Goal: Task Accomplishment & Management: Use online tool/utility

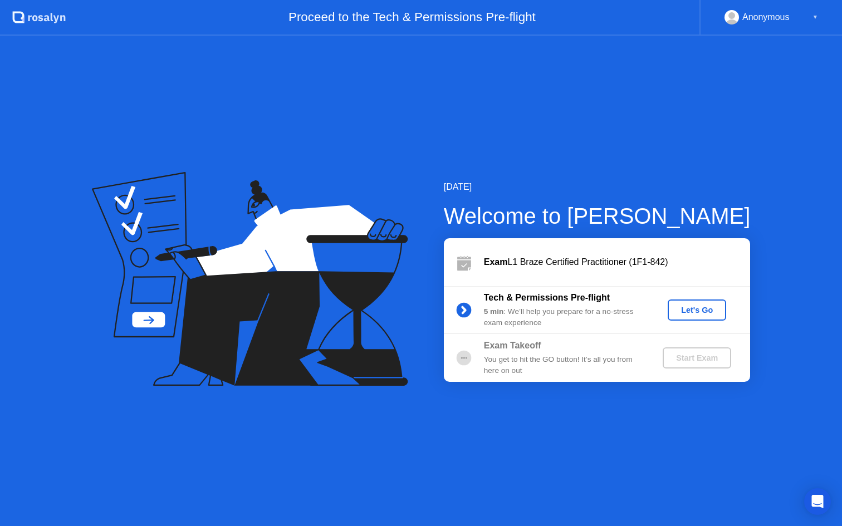
click at [682, 306] on div "Let's Go" at bounding box center [697, 310] width 50 height 9
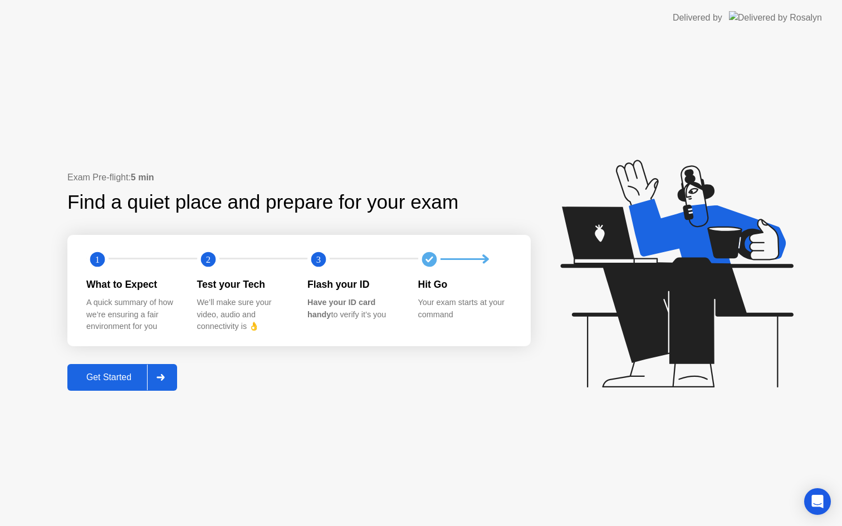
click at [121, 380] on div "Get Started" at bounding box center [109, 378] width 76 height 10
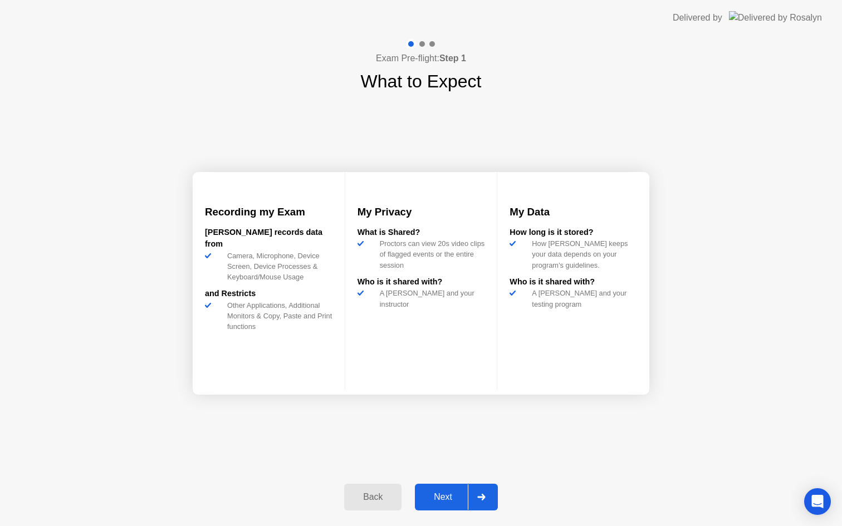
click at [446, 497] on div "Next" at bounding box center [443, 497] width 50 height 10
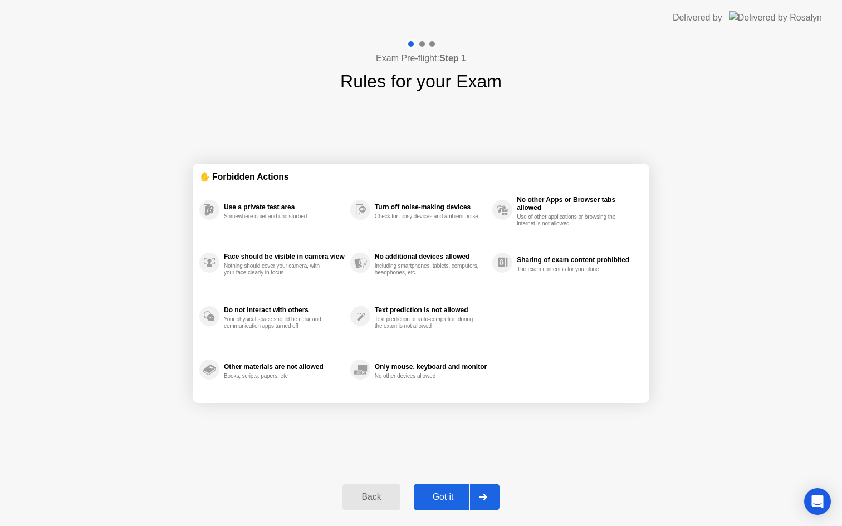
click at [440, 502] on div "Got it" at bounding box center [443, 497] width 52 height 10
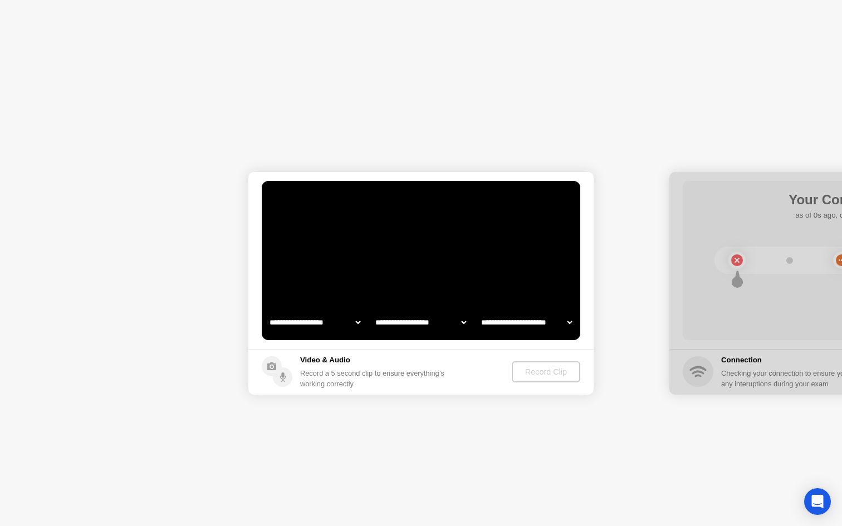
select select "**********"
select select "*******"
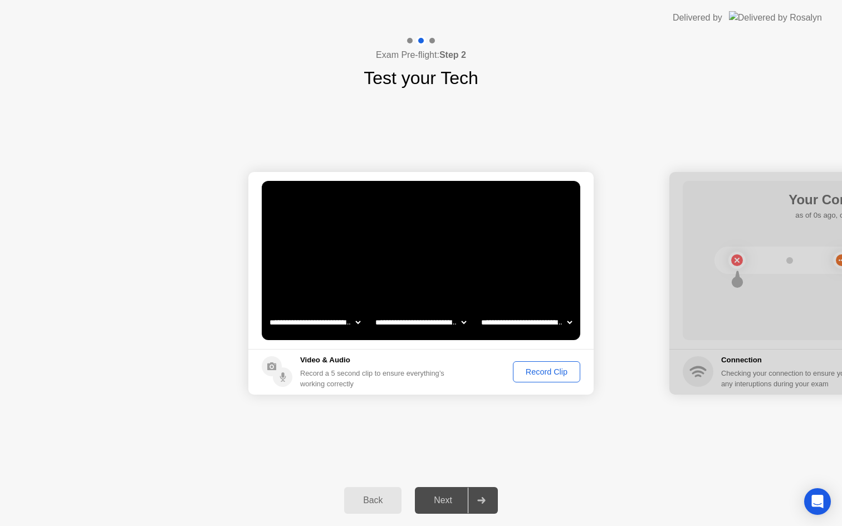
click at [532, 378] on button "Record Clip" at bounding box center [546, 371] width 67 height 21
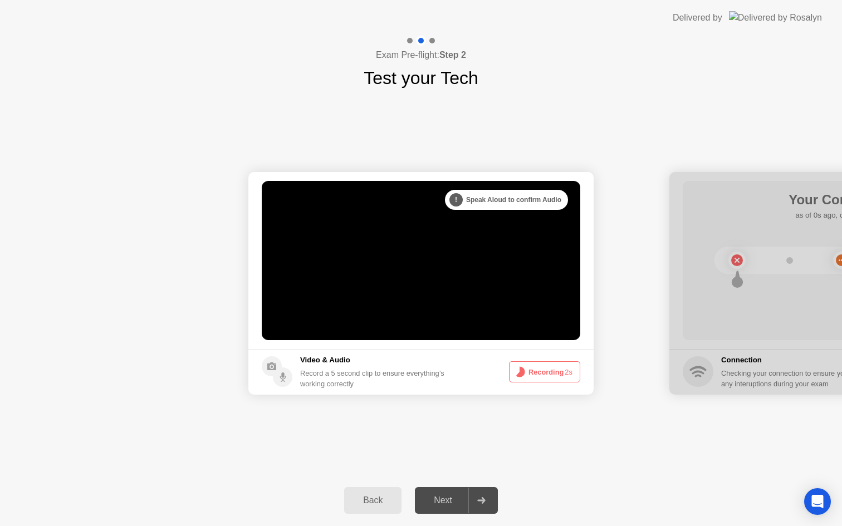
click at [532, 373] on button "Recording 2s" at bounding box center [544, 371] width 71 height 21
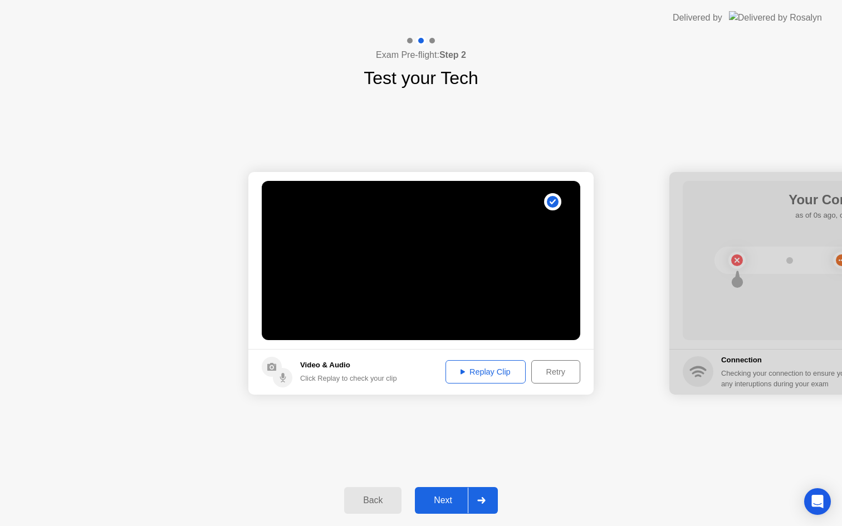
click at [490, 373] on div "Replay Clip" at bounding box center [485, 371] width 72 height 9
click at [462, 371] on icon at bounding box center [462, 372] width 4 height 5
click at [427, 501] on div "Next" at bounding box center [443, 501] width 50 height 10
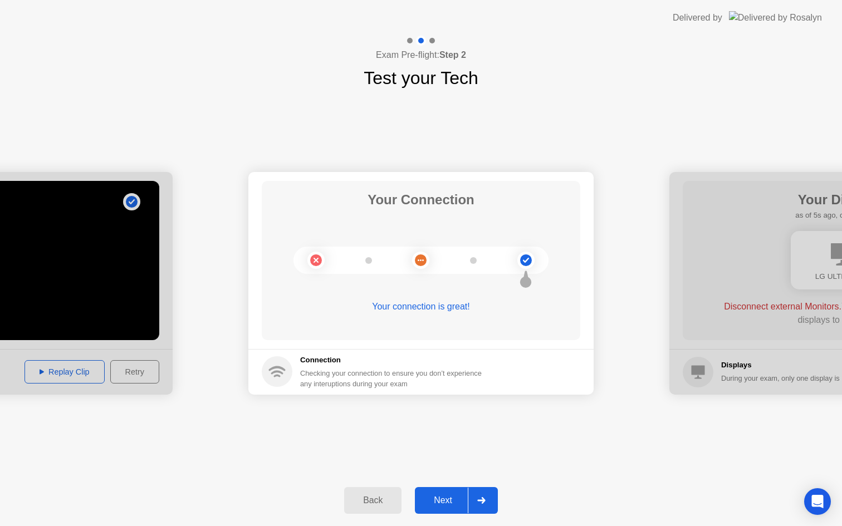
click at [439, 503] on div "Next" at bounding box center [443, 501] width 50 height 10
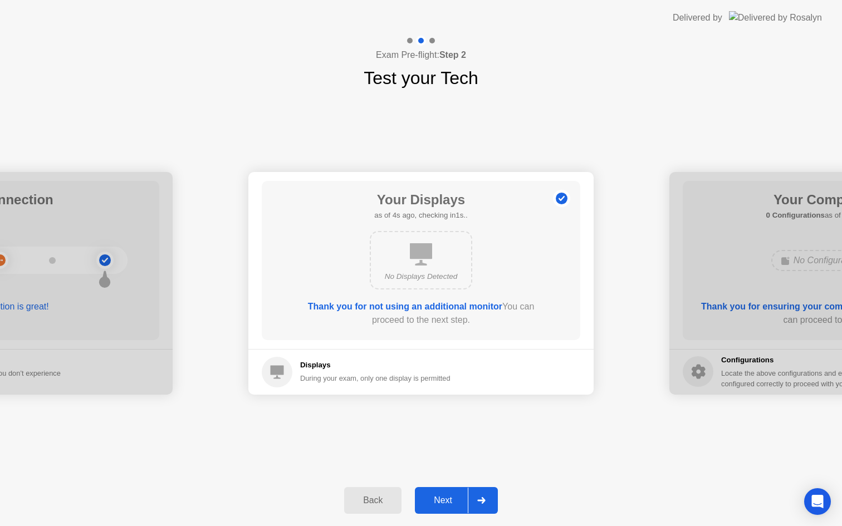
click at [443, 497] on div "Next" at bounding box center [443, 501] width 50 height 10
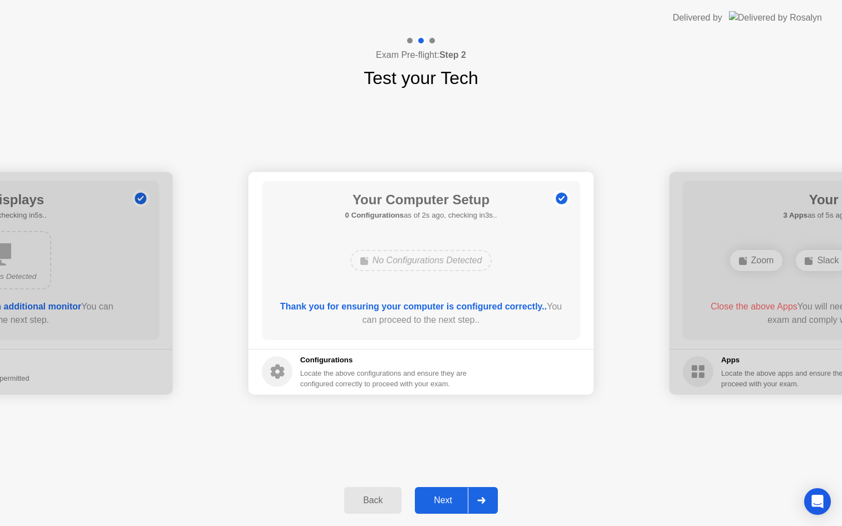
click at [443, 497] on div "Next" at bounding box center [443, 501] width 50 height 10
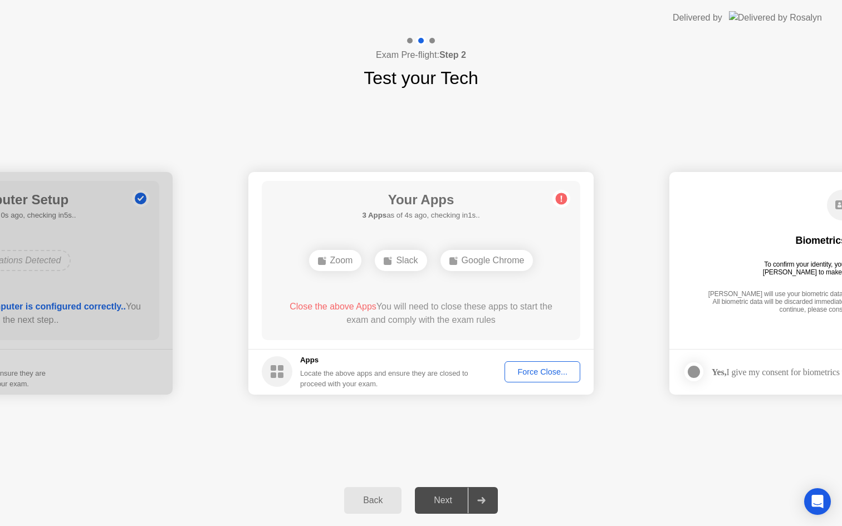
click at [528, 370] on div "Force Close..." at bounding box center [542, 371] width 68 height 9
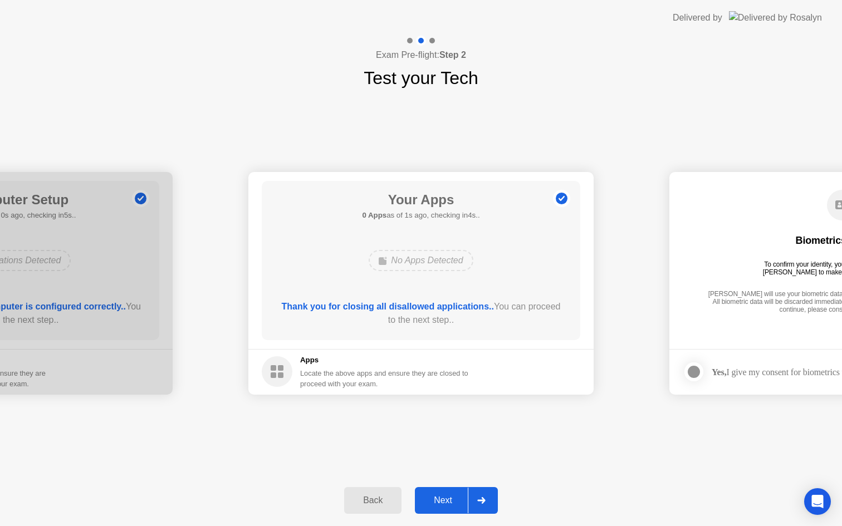
click at [437, 502] on div "Next" at bounding box center [443, 501] width 50 height 10
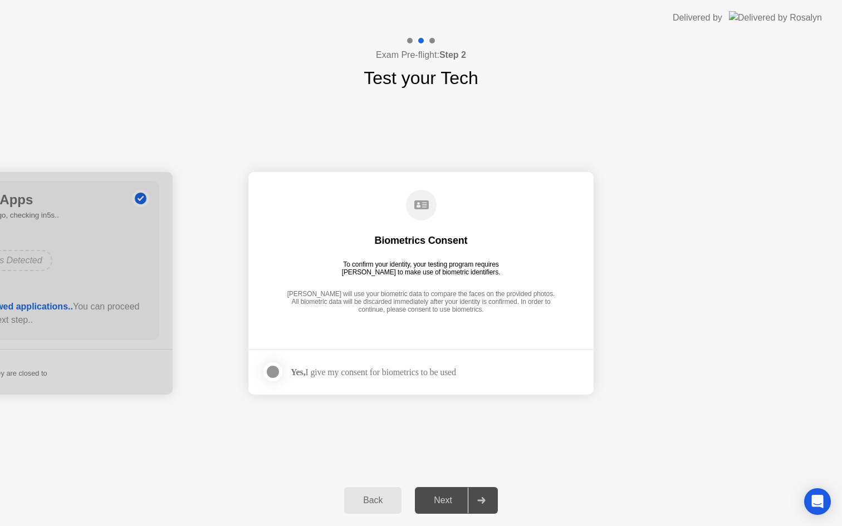
click at [411, 371] on div "Yes, I give my consent for biometrics to be used" at bounding box center [373, 372] width 165 height 11
click at [440, 496] on div "Next" at bounding box center [443, 501] width 50 height 10
click at [272, 372] on div at bounding box center [272, 371] width 13 height 13
click at [442, 501] on div "Next" at bounding box center [443, 501] width 50 height 10
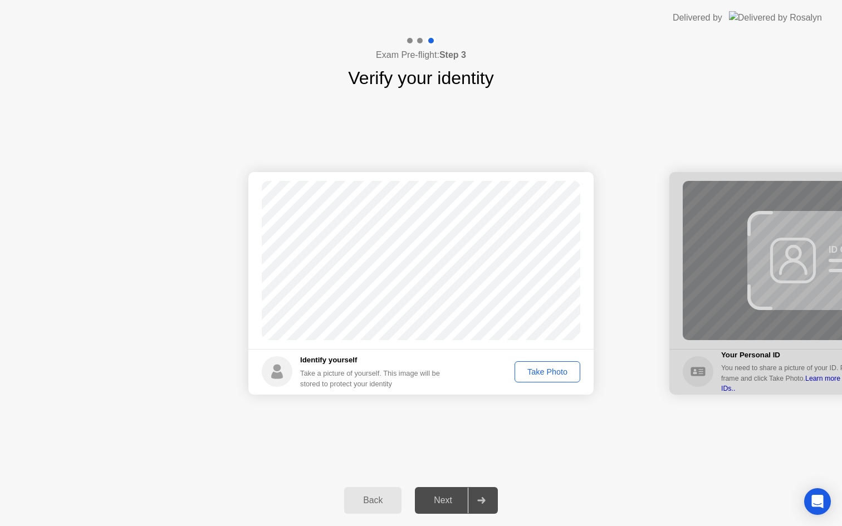
click at [529, 369] on div "Take Photo" at bounding box center [547, 371] width 58 height 9
click at [443, 497] on div "Next" at bounding box center [443, 501] width 50 height 10
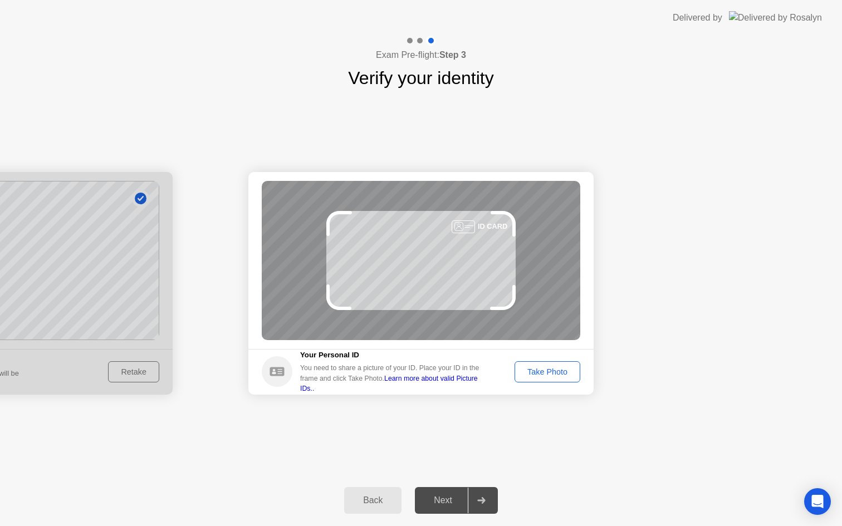
click at [542, 374] on div "Take Photo" at bounding box center [547, 371] width 58 height 9
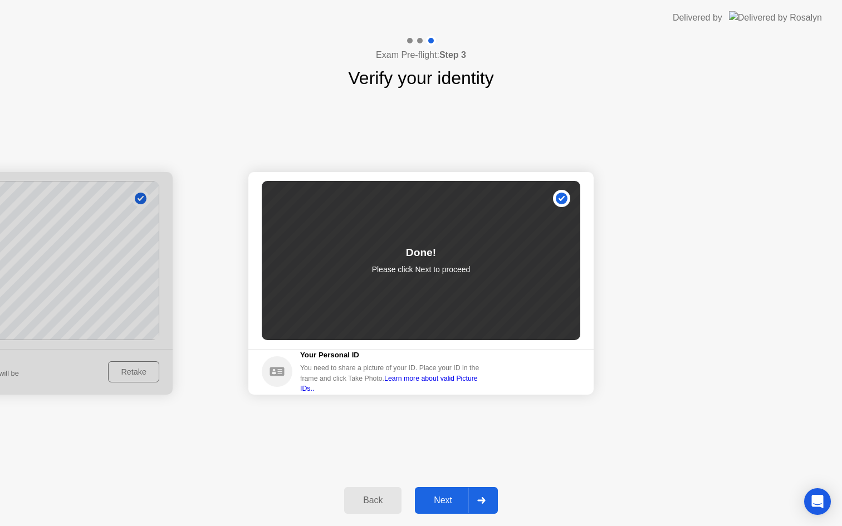
click at [447, 492] on button "Next" at bounding box center [456, 500] width 83 height 27
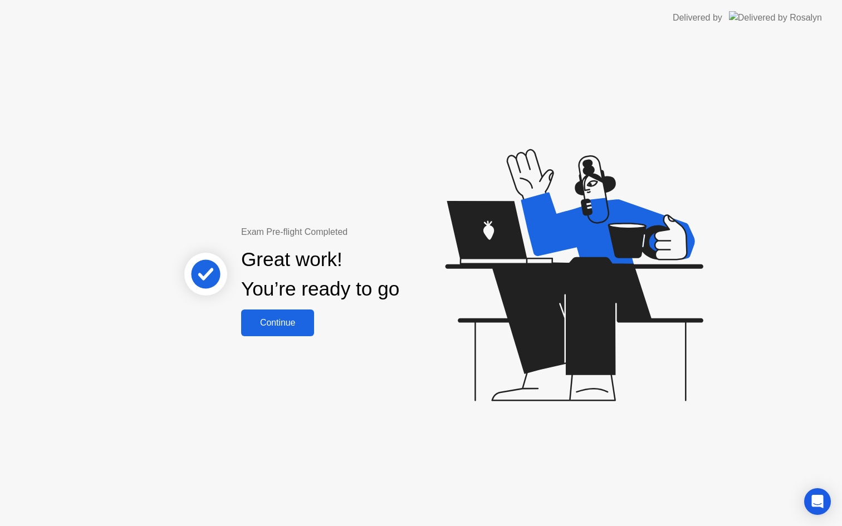
click at [278, 320] on div "Continue" at bounding box center [277, 323] width 66 height 10
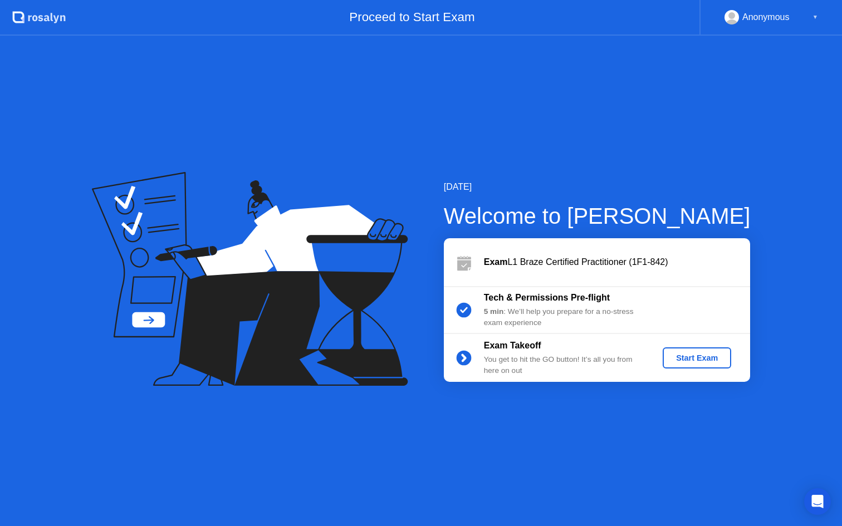
click at [685, 357] on div "Start Exam" at bounding box center [697, 358] width 60 height 9
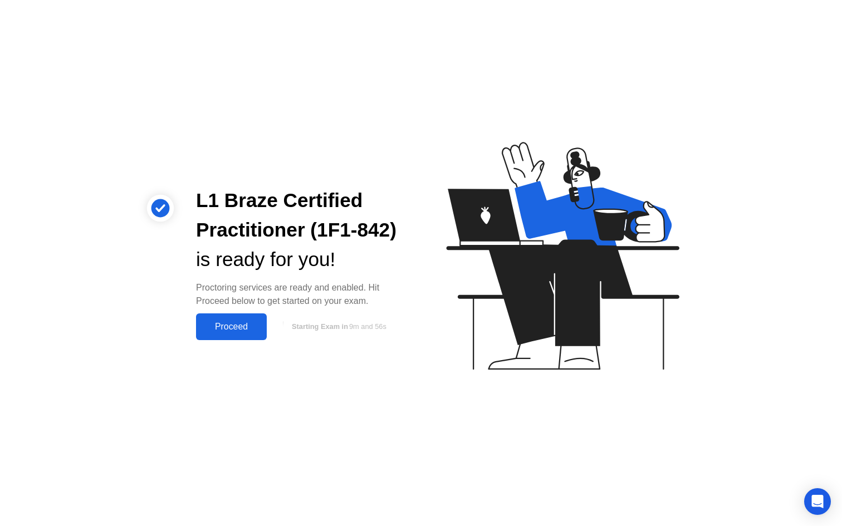
click at [237, 330] on div "Proceed" at bounding box center [231, 327] width 64 height 10
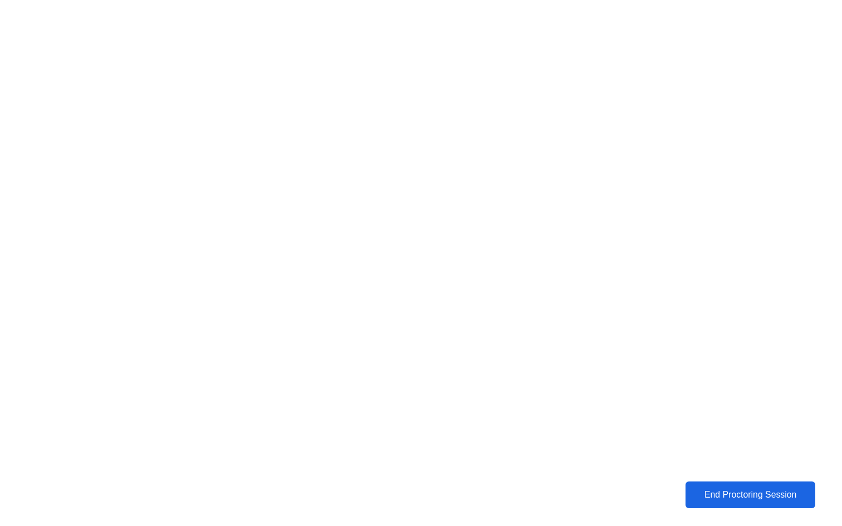
click at [742, 498] on div "End Proctoring Session" at bounding box center [750, 495] width 123 height 10
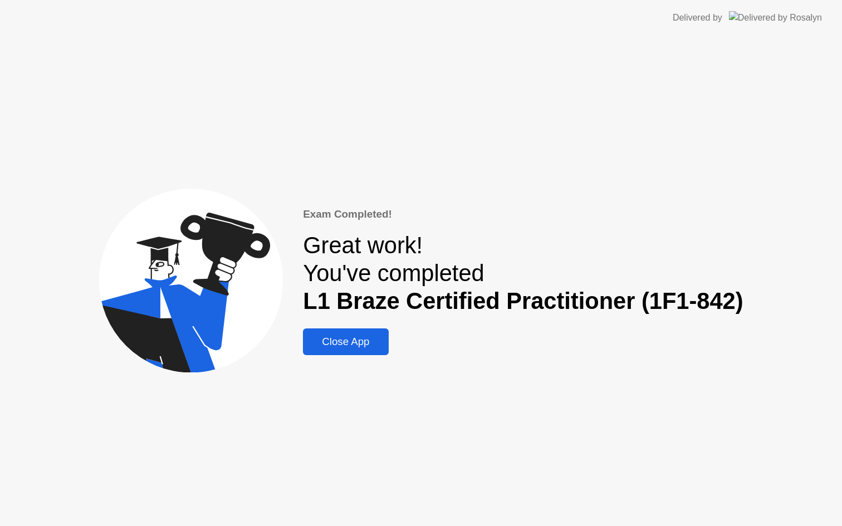
click at [344, 342] on div "Close App" at bounding box center [345, 342] width 79 height 12
